Goal: Entertainment & Leisure: Browse casually

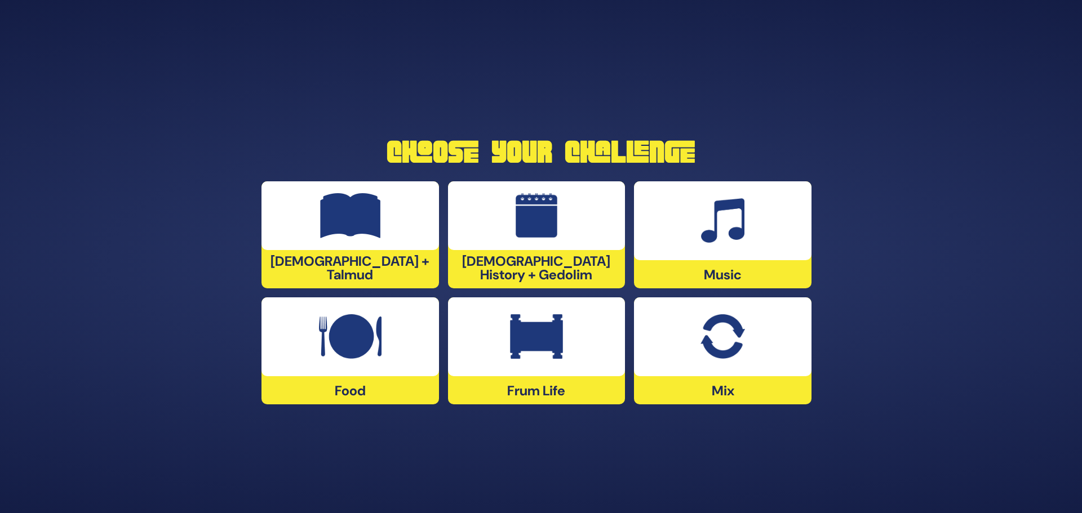
click at [529, 361] on div at bounding box center [537, 337] width 178 height 79
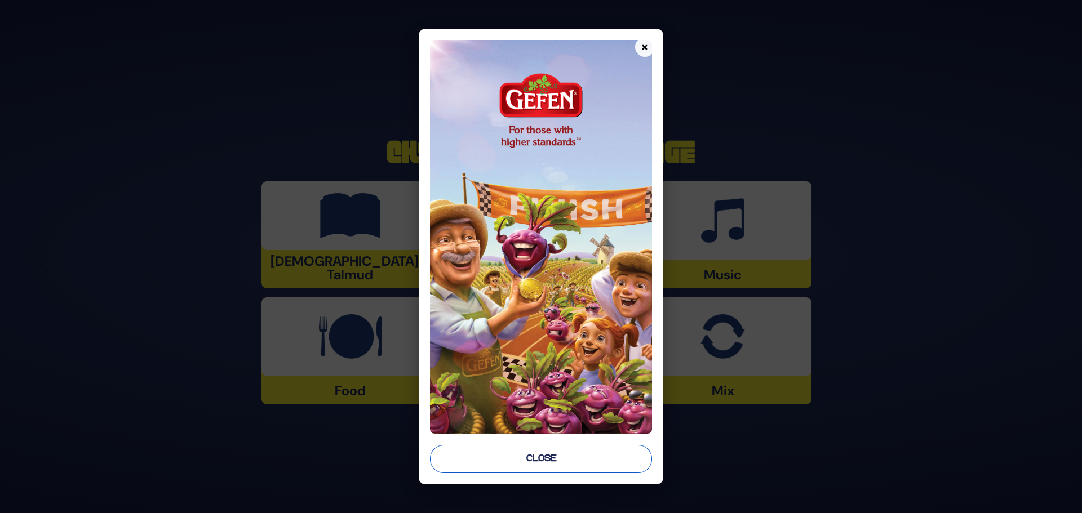
click at [574, 458] on button "Close" at bounding box center [541, 459] width 222 height 28
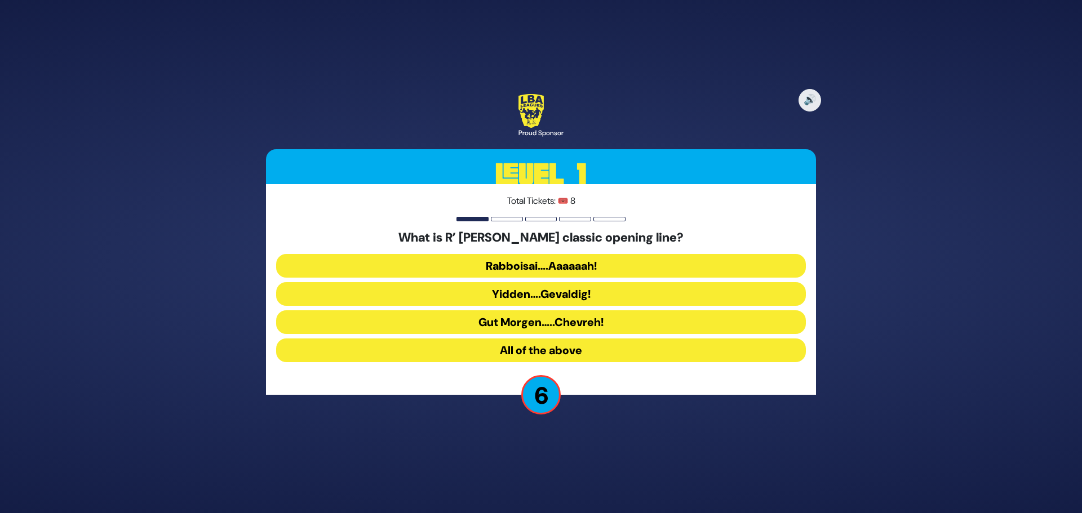
click at [512, 353] on button "All of the above" at bounding box center [541, 351] width 530 height 24
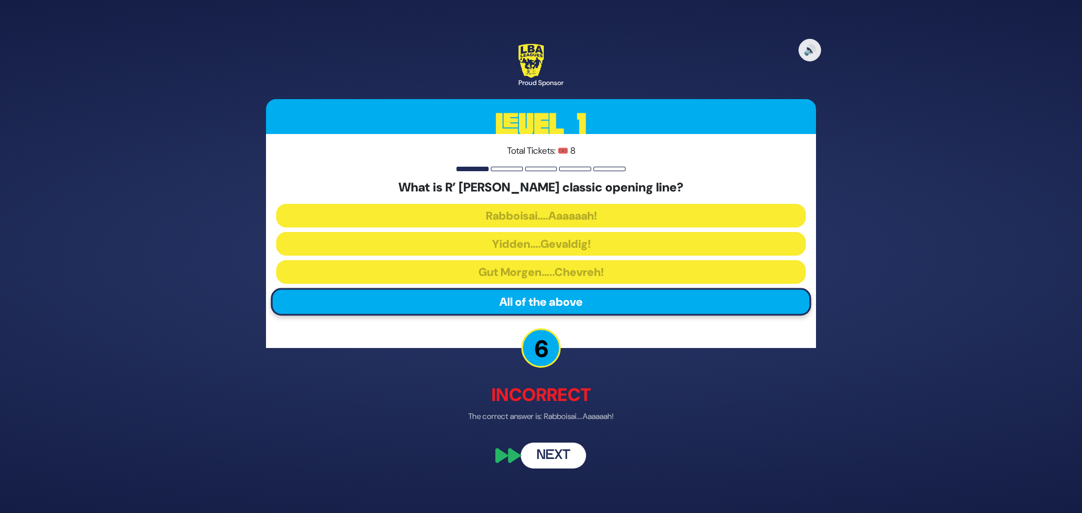
click at [552, 453] on button "Next" at bounding box center [553, 457] width 65 height 26
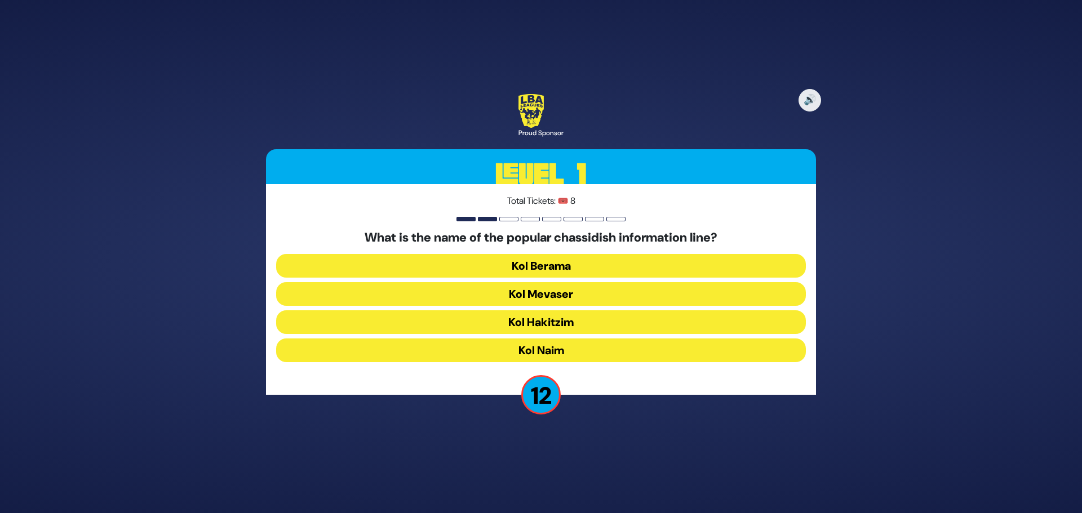
click at [525, 294] on button "Kol Mevaser" at bounding box center [541, 294] width 530 height 24
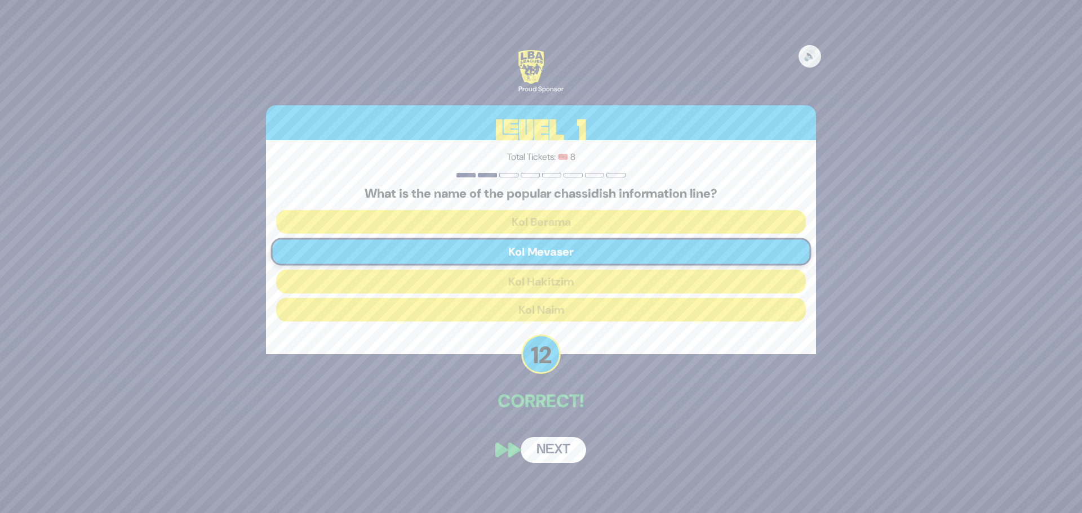
click at [566, 453] on button "Next" at bounding box center [553, 450] width 65 height 26
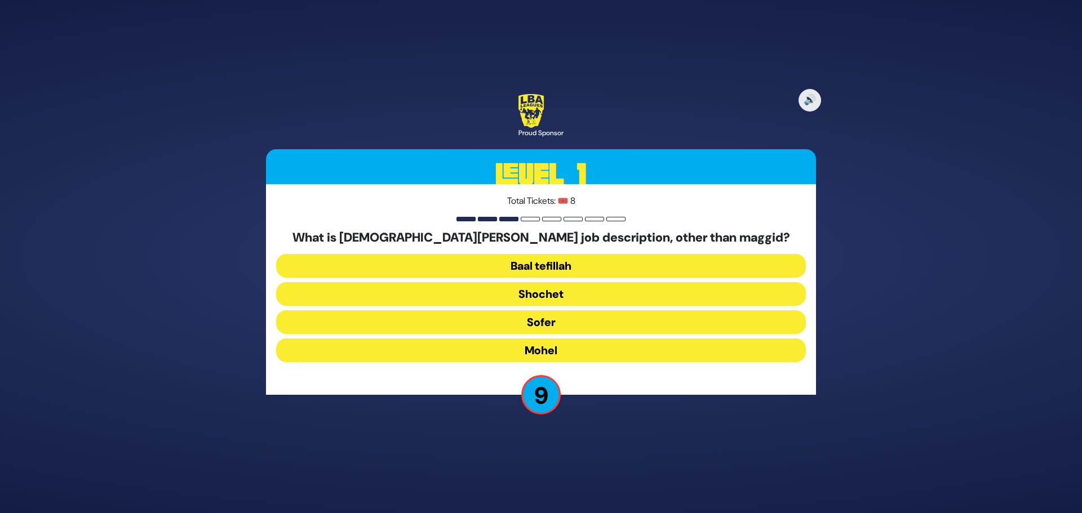
click at [538, 348] on button "Mohel" at bounding box center [541, 351] width 530 height 24
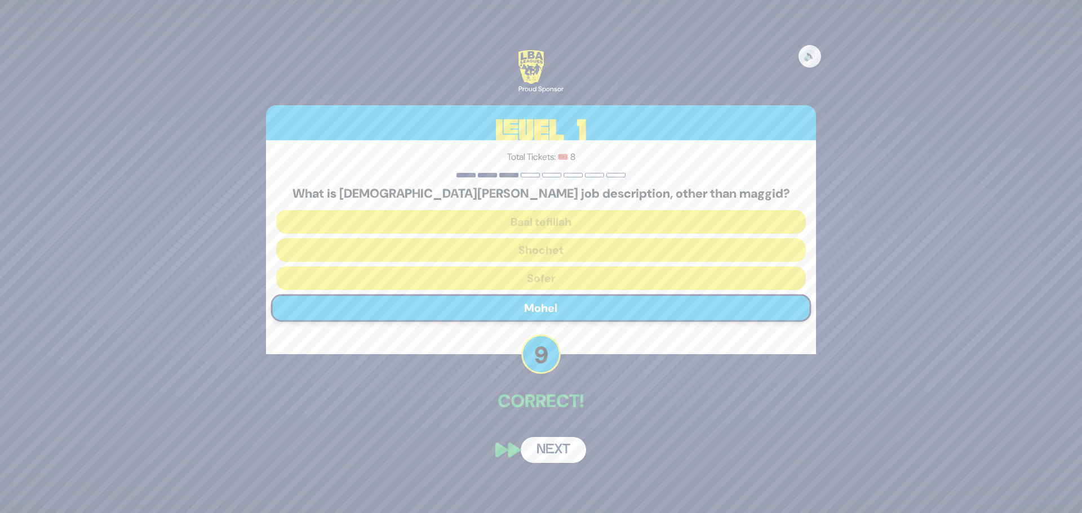
click at [544, 450] on button "Next" at bounding box center [553, 450] width 65 height 26
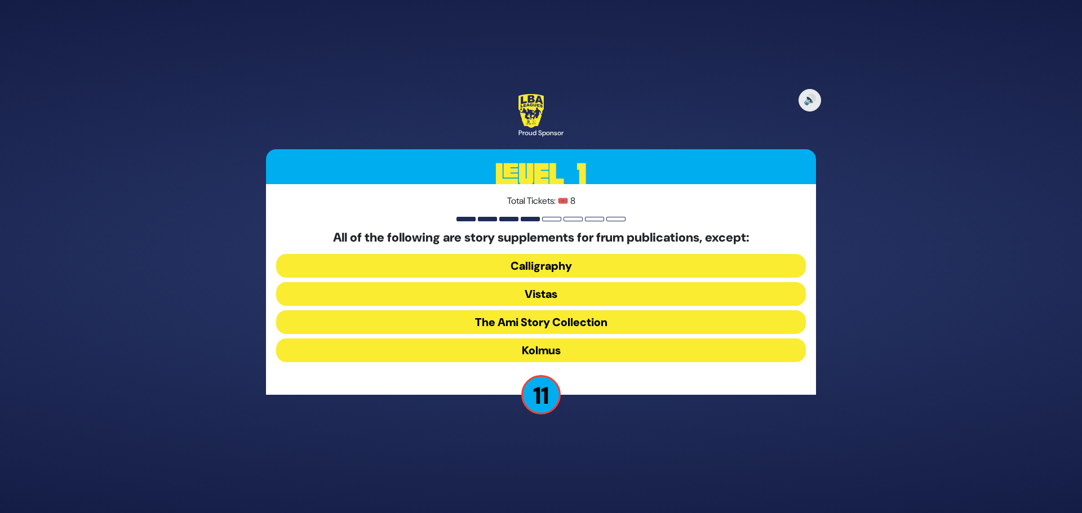
click at [541, 349] on button "Kolmus" at bounding box center [541, 351] width 530 height 24
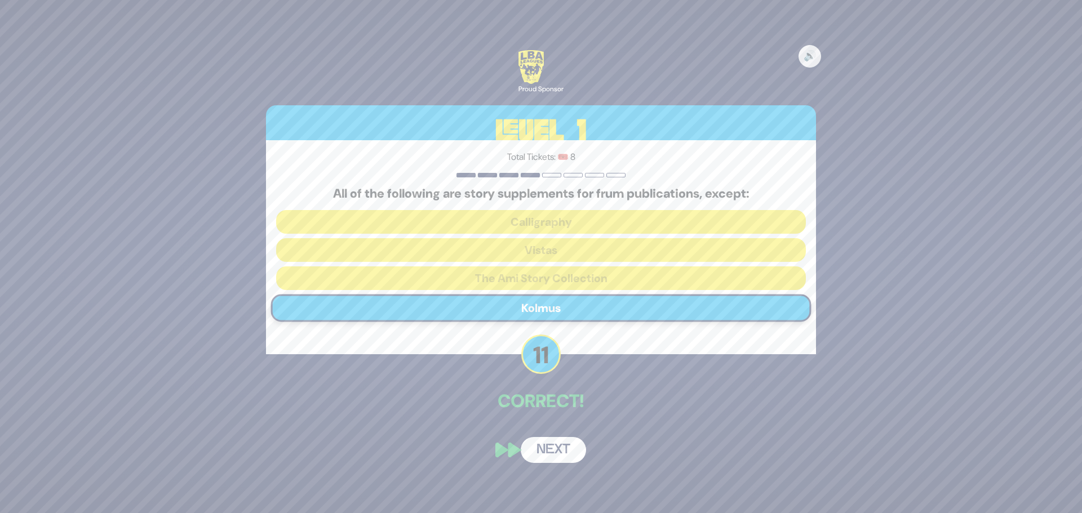
click at [562, 451] on button "Next" at bounding box center [553, 450] width 65 height 26
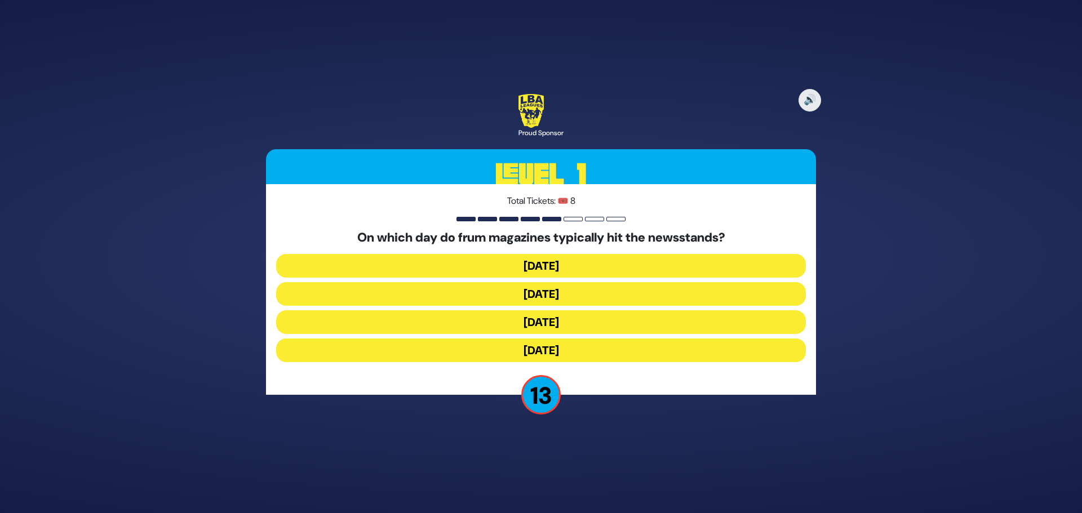
click at [551, 298] on button "[DATE]" at bounding box center [541, 294] width 530 height 24
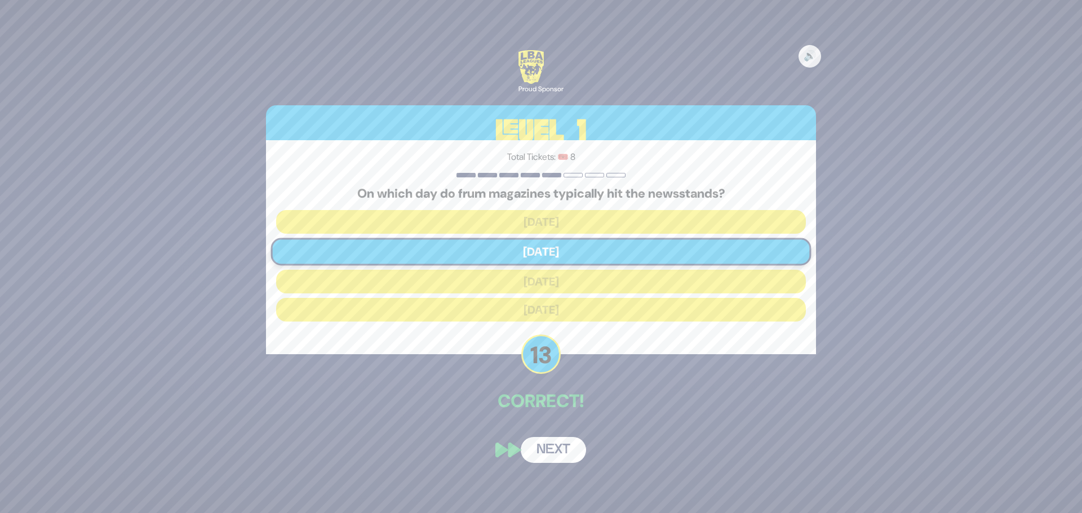
click at [561, 451] on button "Next" at bounding box center [553, 450] width 65 height 26
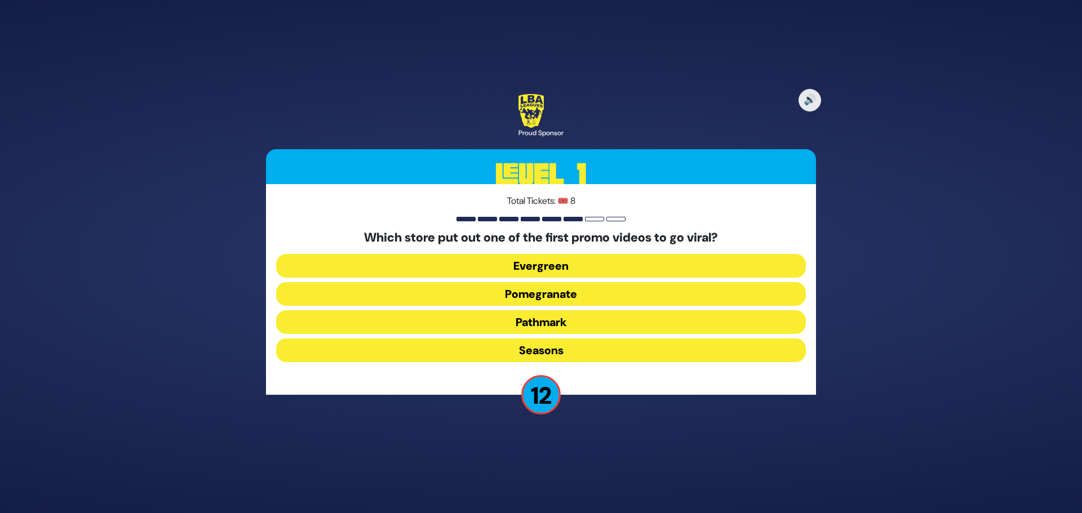
click at [530, 294] on button "Pomegranate" at bounding box center [541, 294] width 530 height 24
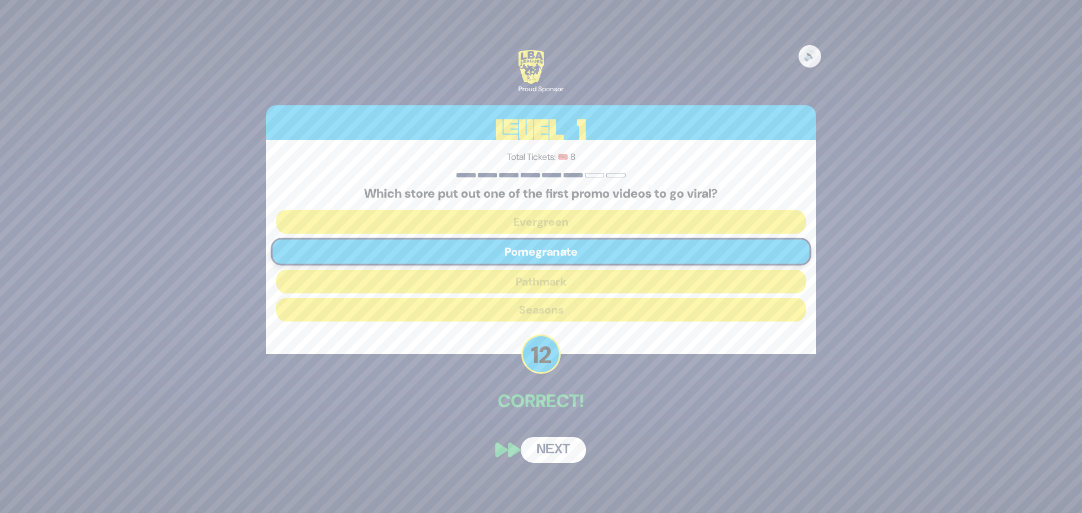
click at [547, 451] on button "Next" at bounding box center [553, 450] width 65 height 26
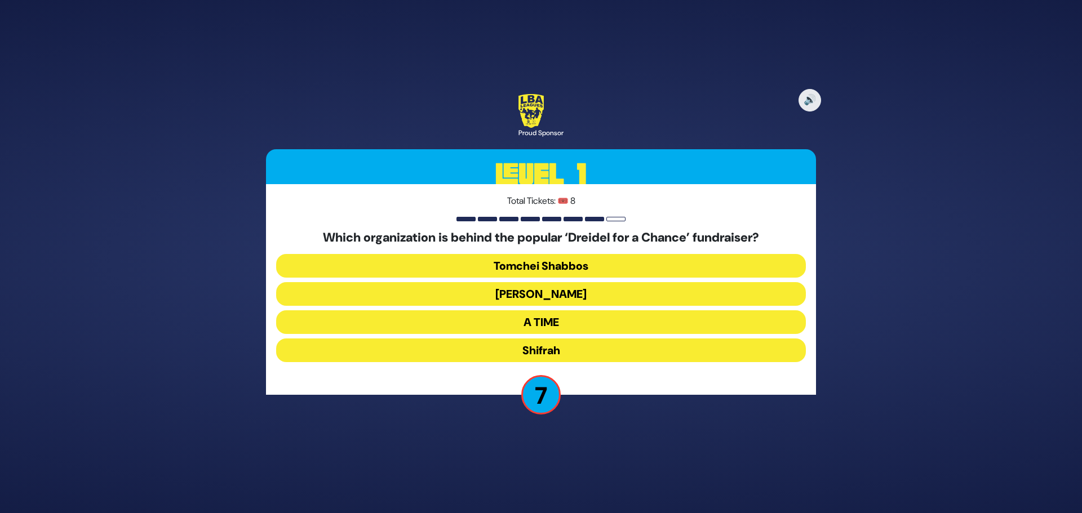
click at [541, 323] on button "A TIME" at bounding box center [541, 323] width 530 height 24
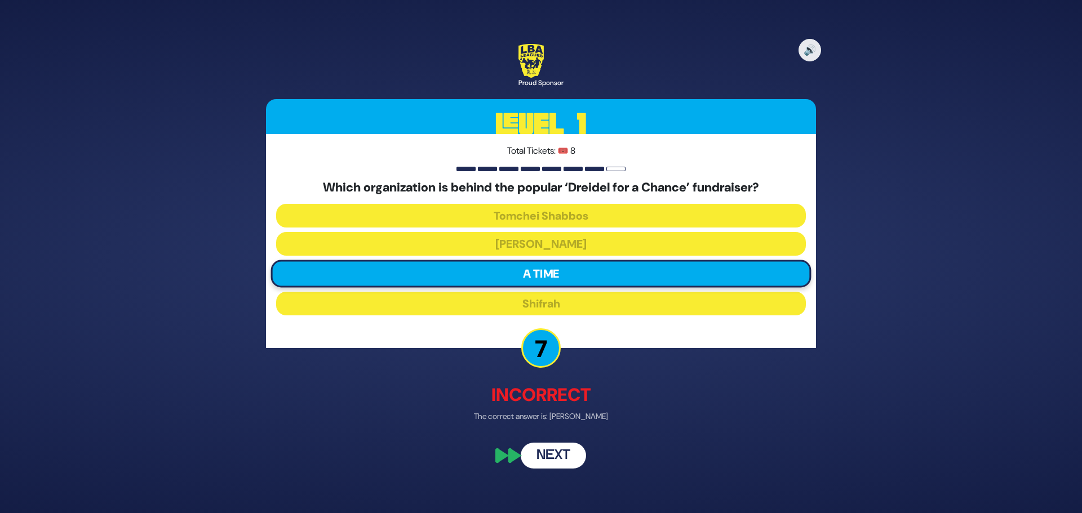
click at [552, 460] on button "Next" at bounding box center [553, 457] width 65 height 26
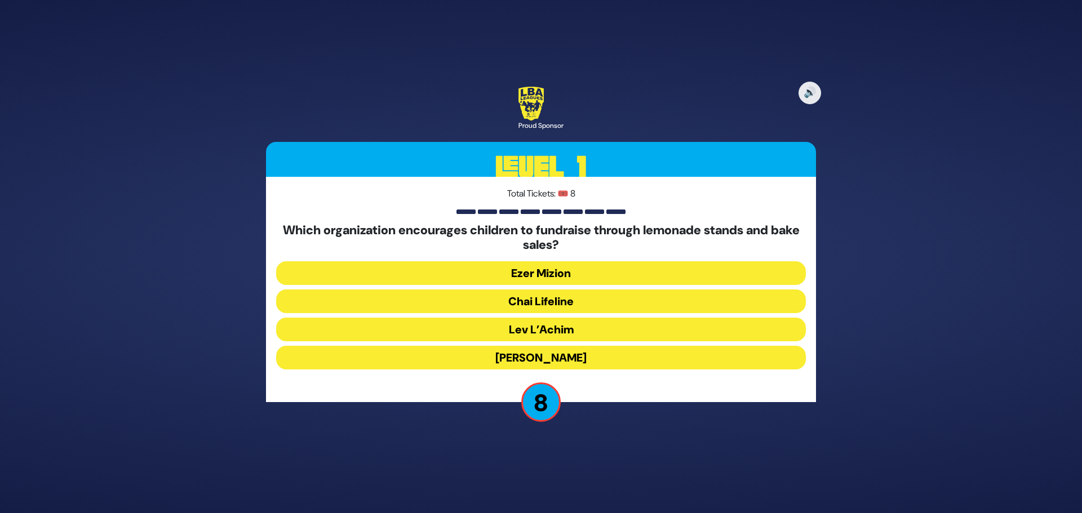
click at [555, 302] on button "Chai Lifeline" at bounding box center [541, 302] width 530 height 24
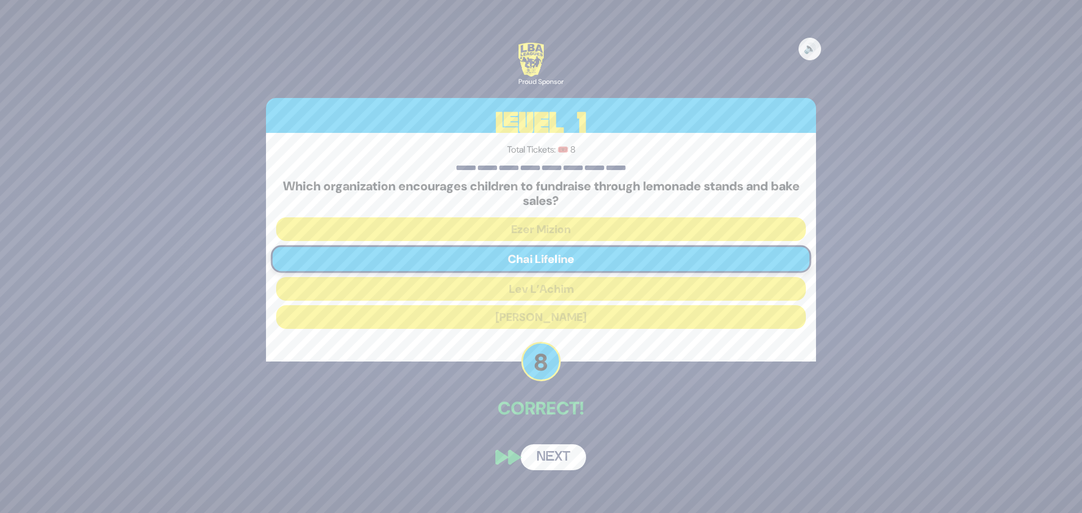
click at [549, 463] on button "Next" at bounding box center [553, 458] width 65 height 26
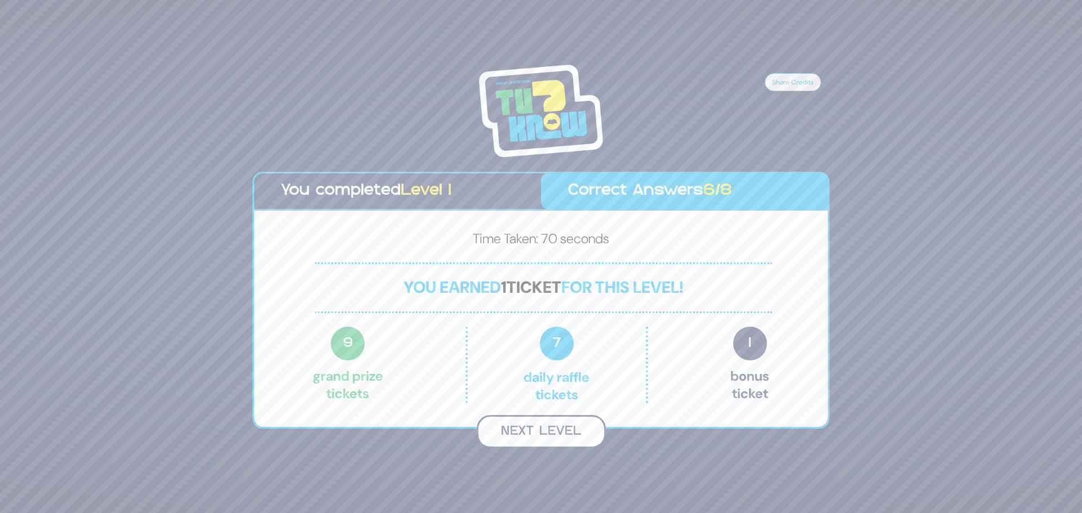
click at [542, 429] on button "Next Level" at bounding box center [541, 431] width 129 height 33
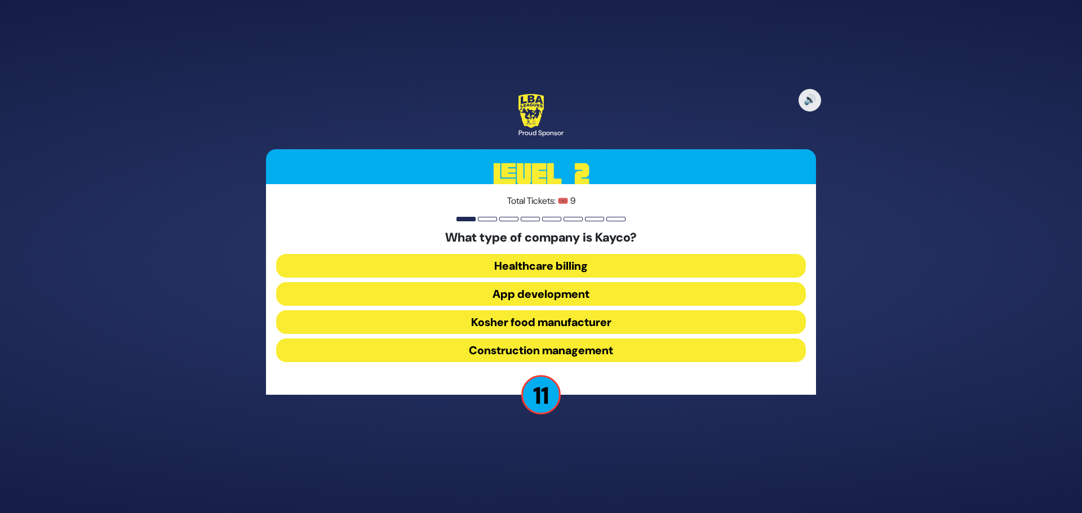
click at [491, 320] on button "Kosher food manufacturer" at bounding box center [541, 323] width 530 height 24
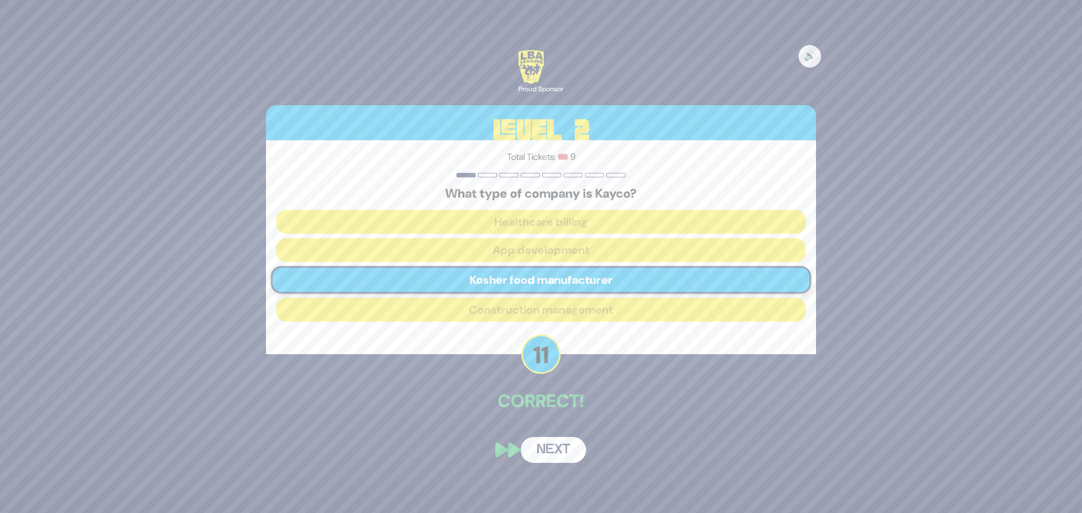
click at [560, 456] on button "Next" at bounding box center [553, 450] width 65 height 26
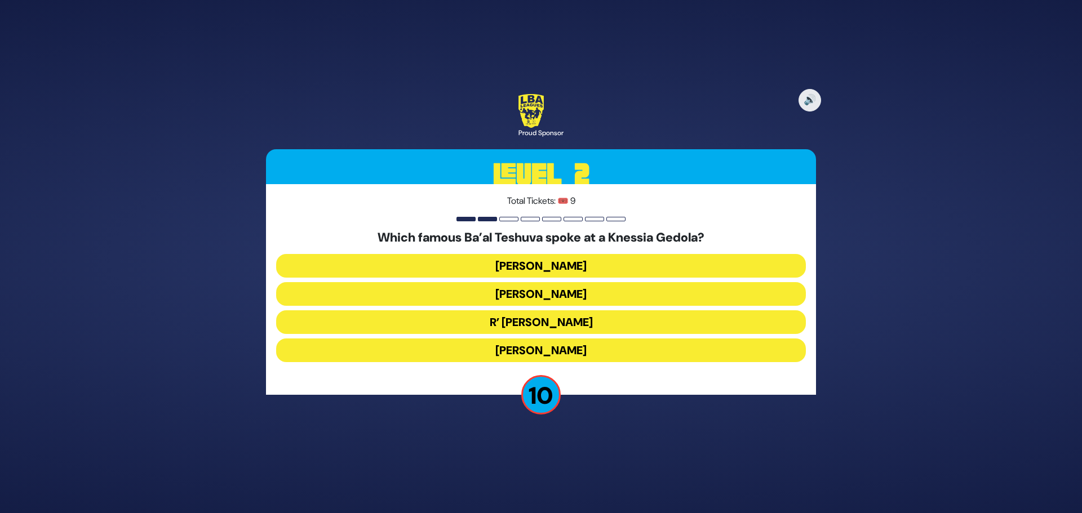
click at [565, 323] on button "R’ [PERSON_NAME]" at bounding box center [541, 323] width 530 height 24
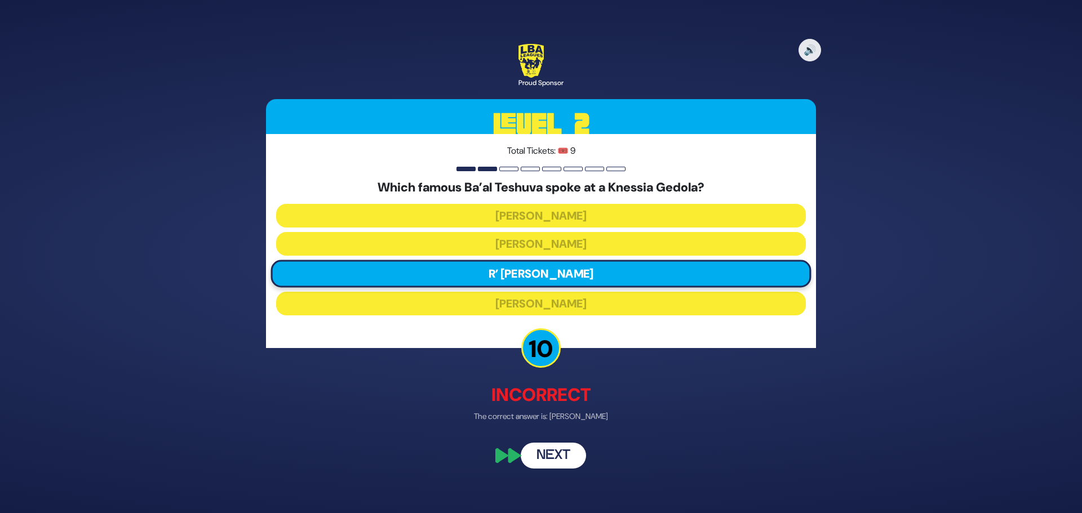
click at [566, 456] on button "Next" at bounding box center [553, 457] width 65 height 26
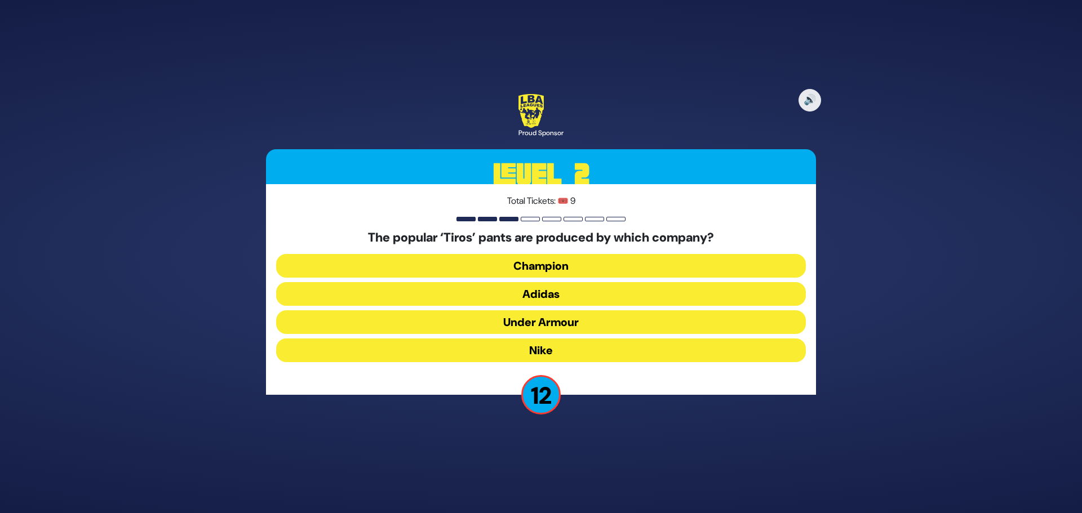
click at [568, 288] on button "Adidas" at bounding box center [541, 294] width 530 height 24
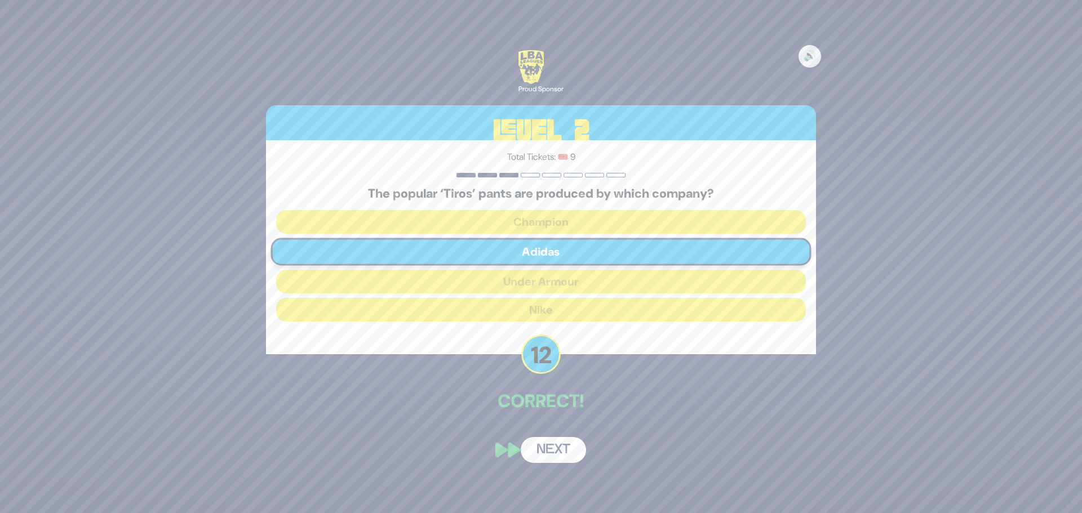
click at [558, 453] on button "Next" at bounding box center [553, 450] width 65 height 26
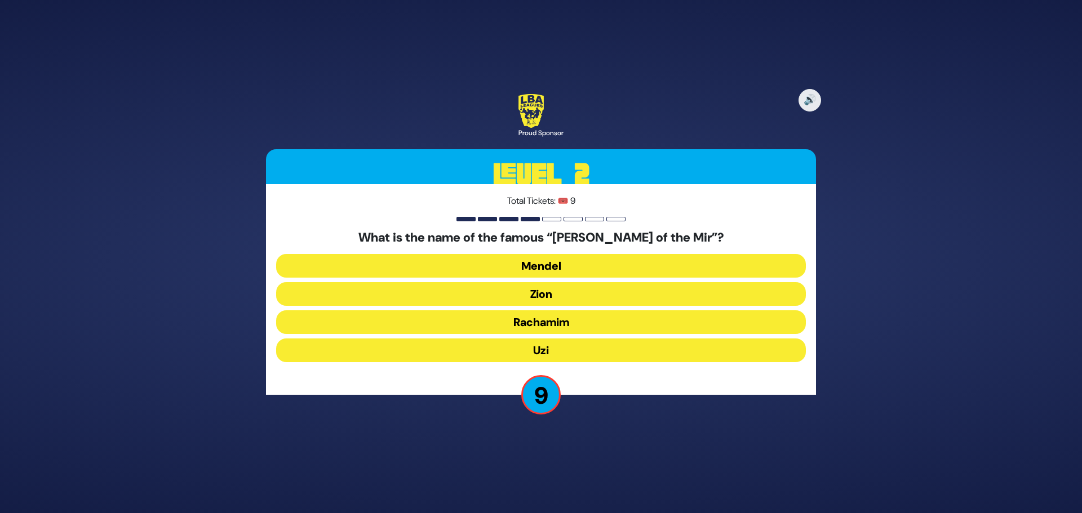
click at [538, 266] on button "Mendel" at bounding box center [541, 266] width 530 height 24
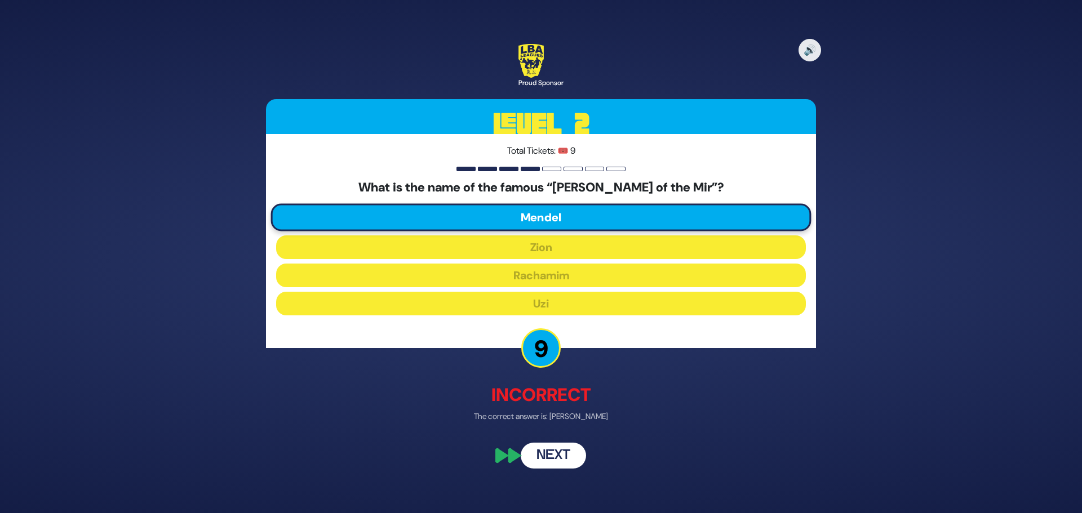
click at [560, 461] on button "Next" at bounding box center [553, 457] width 65 height 26
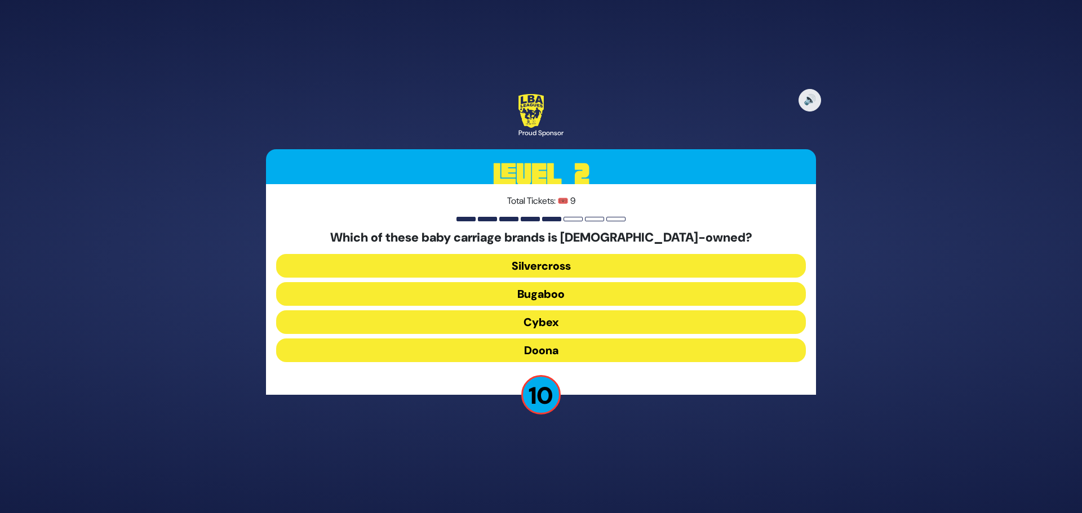
click at [531, 326] on button "Cybex" at bounding box center [541, 323] width 530 height 24
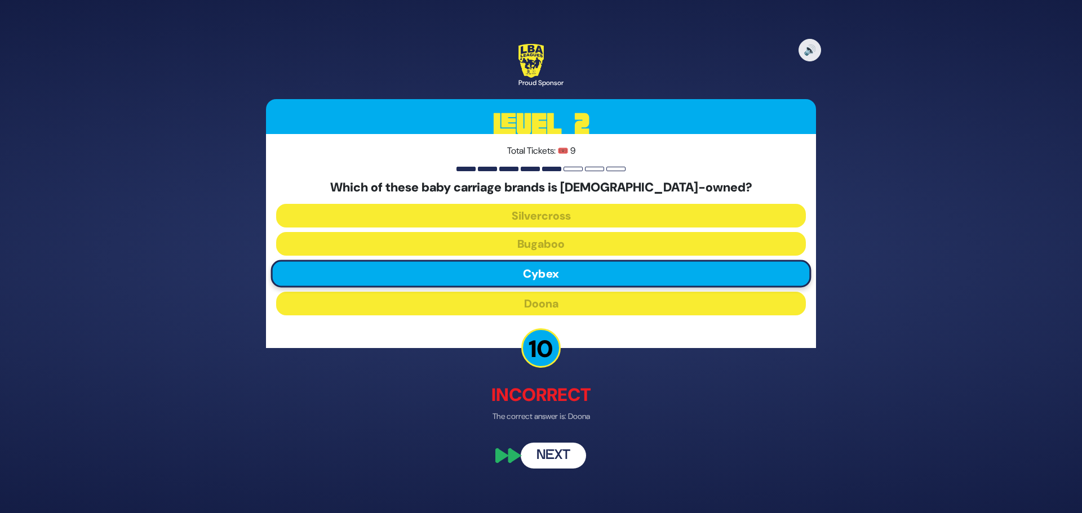
click at [558, 451] on button "Next" at bounding box center [553, 457] width 65 height 26
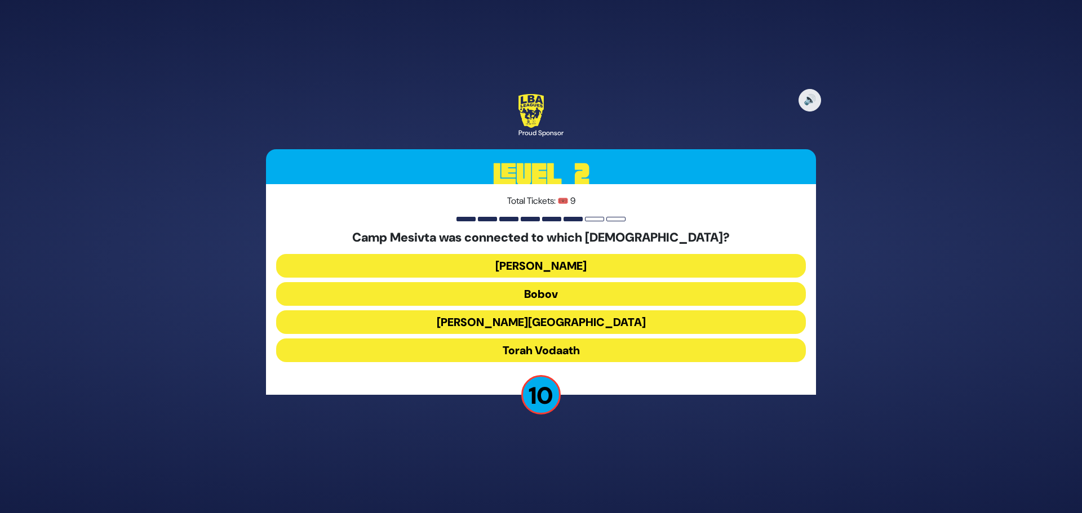
click at [551, 348] on button "Torah Vodaath" at bounding box center [541, 351] width 530 height 24
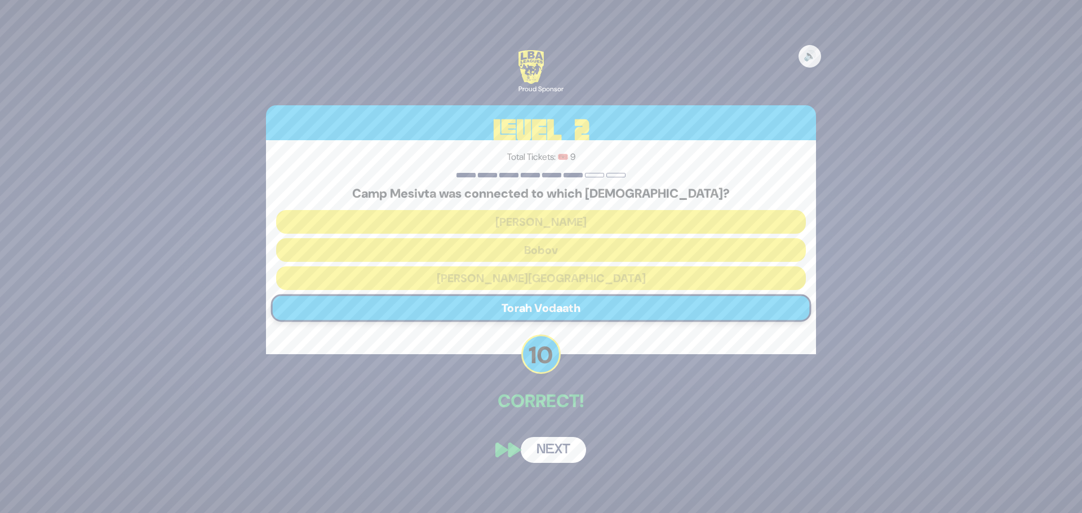
click at [553, 452] on button "Next" at bounding box center [553, 450] width 65 height 26
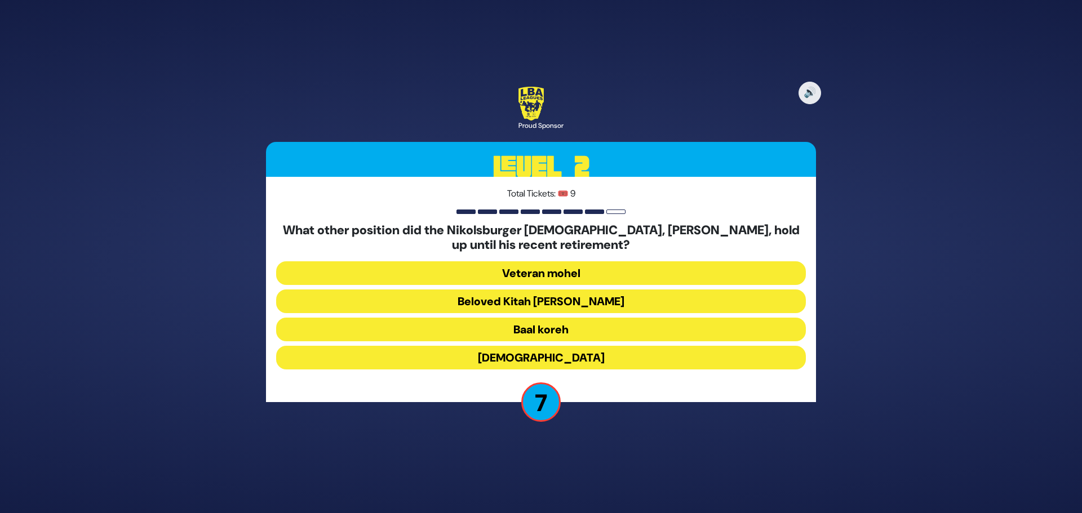
click at [570, 307] on button "Beloved Kitah [PERSON_NAME]" at bounding box center [541, 302] width 530 height 24
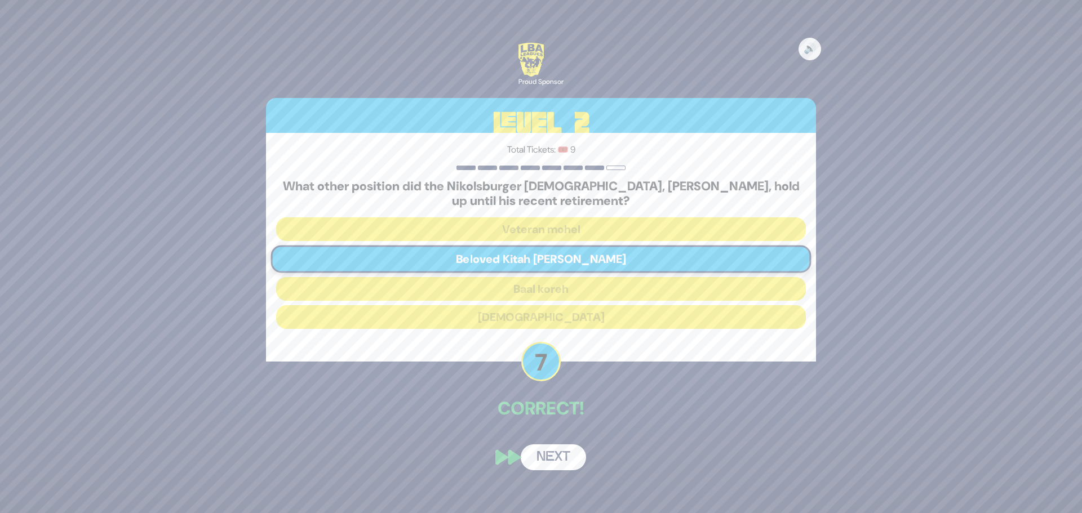
click at [549, 460] on button "Next" at bounding box center [553, 458] width 65 height 26
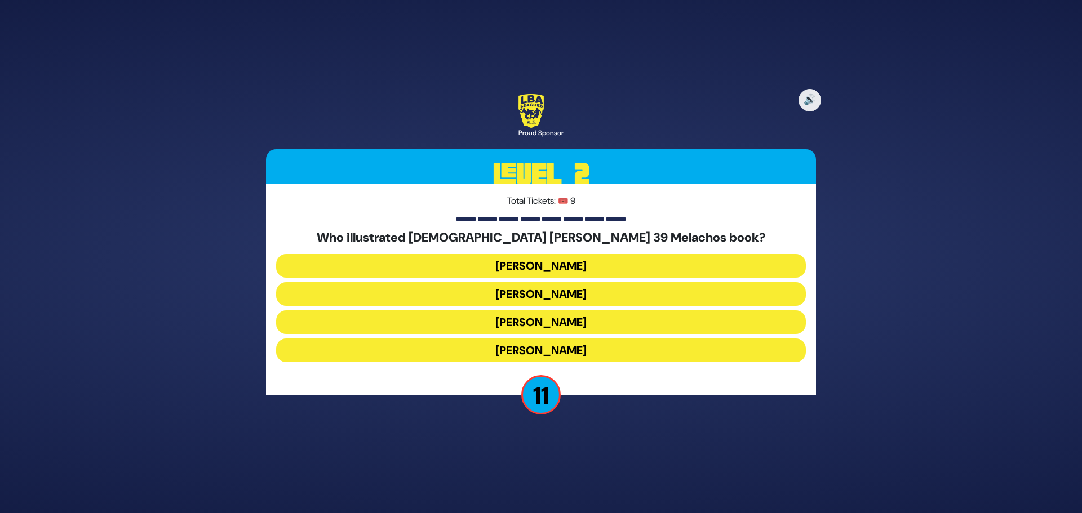
click at [550, 263] on button "[PERSON_NAME]" at bounding box center [541, 266] width 530 height 24
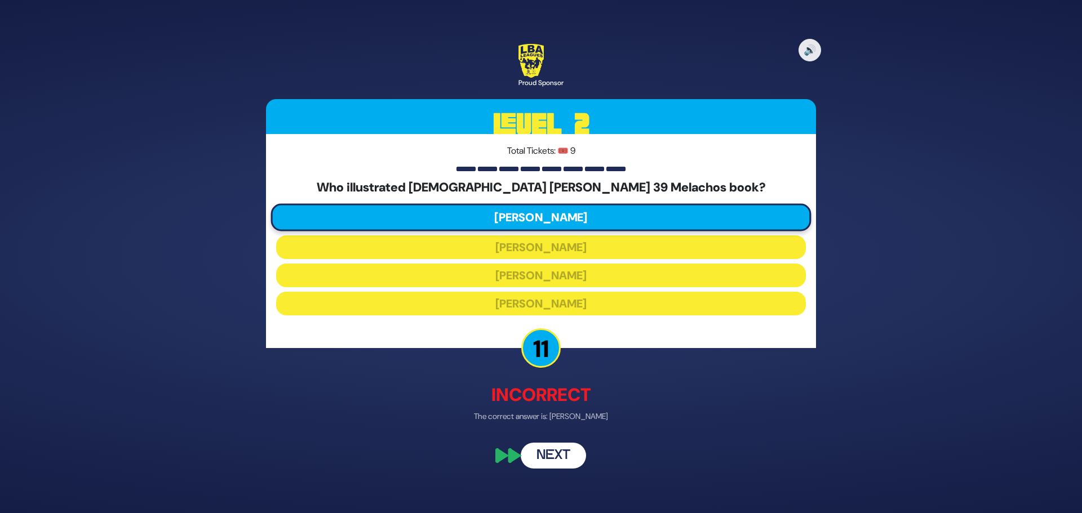
click at [559, 451] on button "Next" at bounding box center [553, 457] width 65 height 26
